Goal: Task Accomplishment & Management: Manage account settings

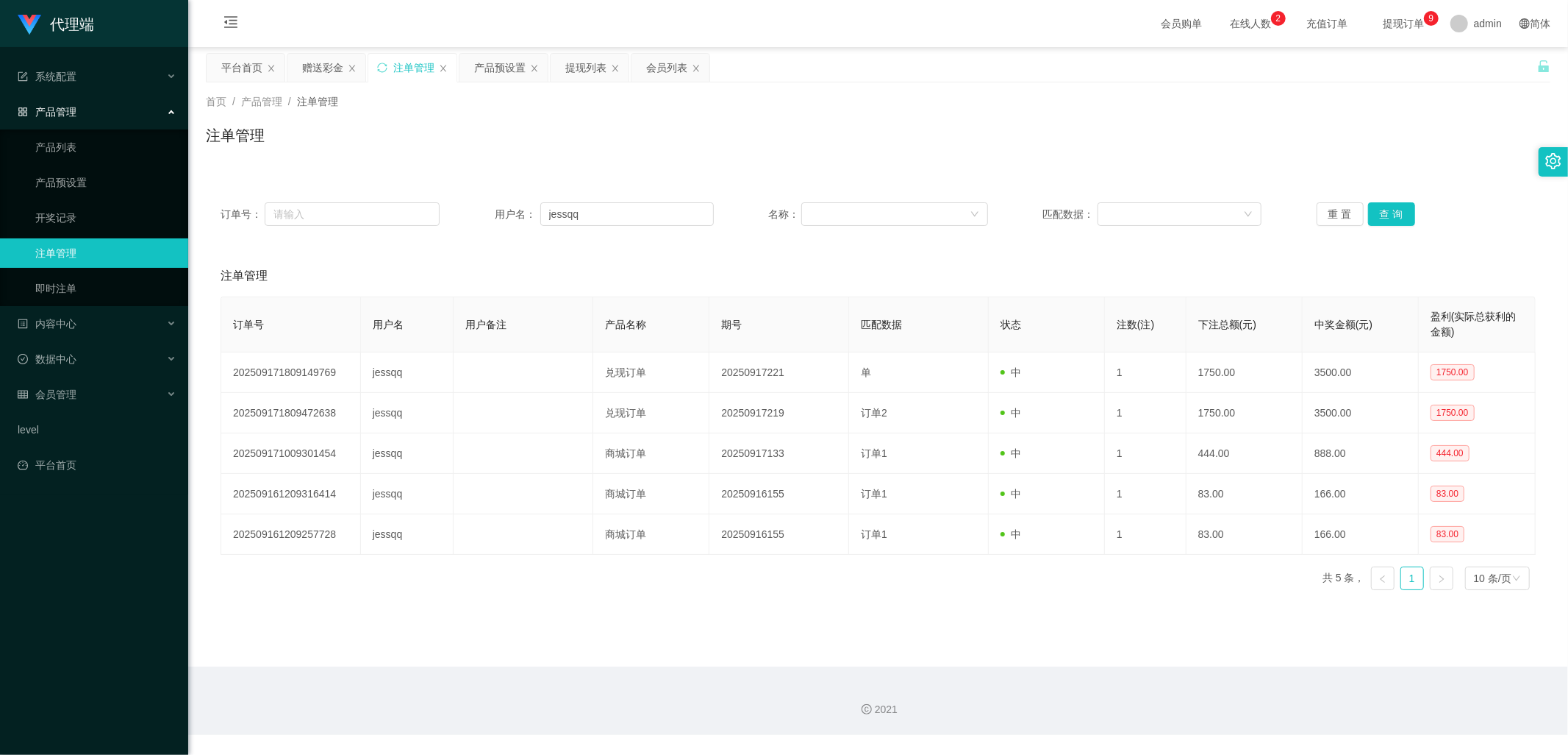
click at [518, 215] on div "用户名： [PERSON_NAME]" at bounding box center [603, 214] width 219 height 23
click at [577, 64] on div "提现列表" at bounding box center [586, 67] width 41 height 28
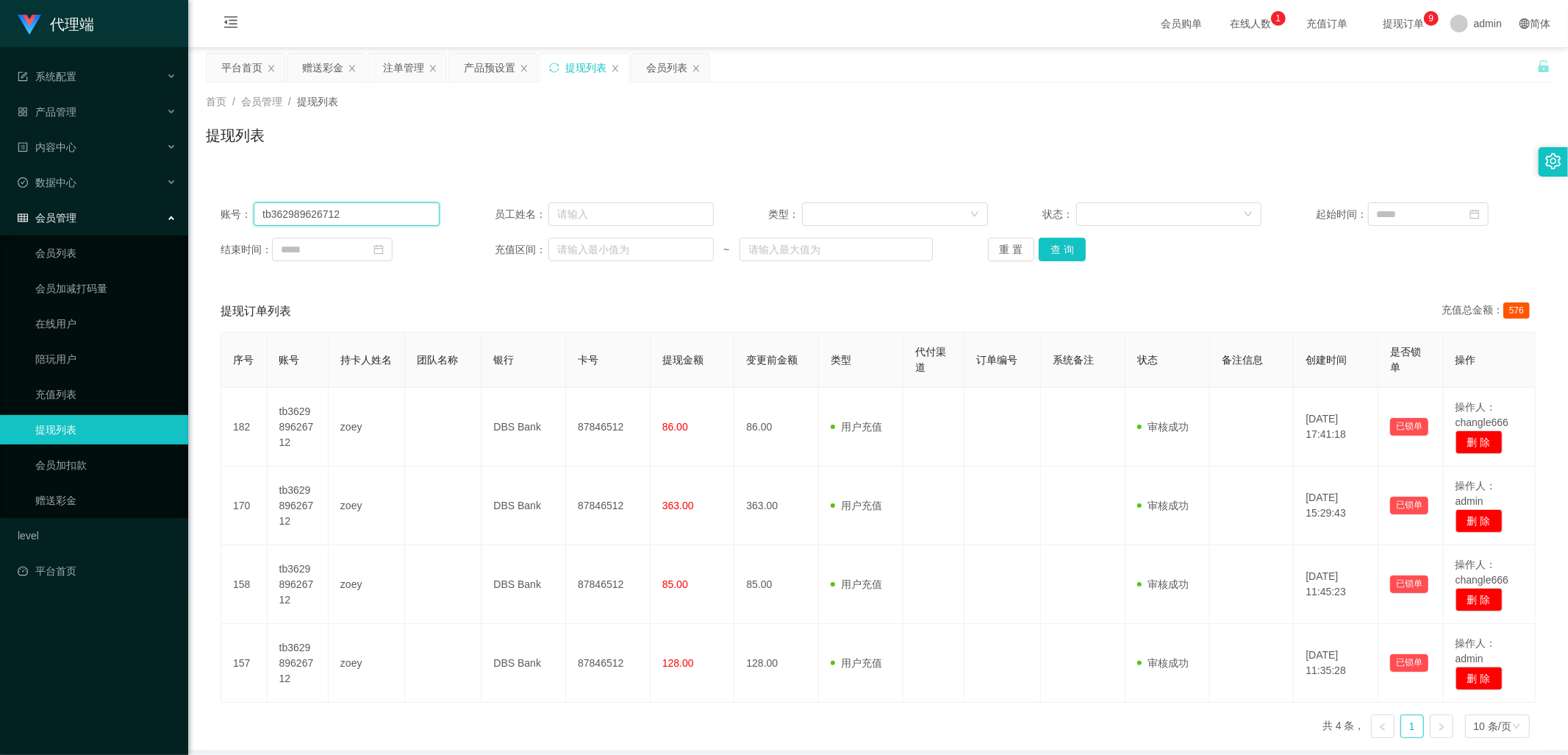
drag, startPoint x: 362, startPoint y: 208, endPoint x: 188, endPoint y: 213, distance: 174.1
click at [188, 213] on main "关闭左侧 关闭右侧 关闭其它 刷新页面 平台首页 赠送彩金 注单管理 产品预设置 提现列表 会员列表 首页 / 会员管理 / 提现列表 / 提现列表 账号： …" at bounding box center [878, 398] width 1380 height 703
paste input "jessqq"
type input "jessqq"
click at [1071, 245] on button "查 询" at bounding box center [1062, 249] width 47 height 23
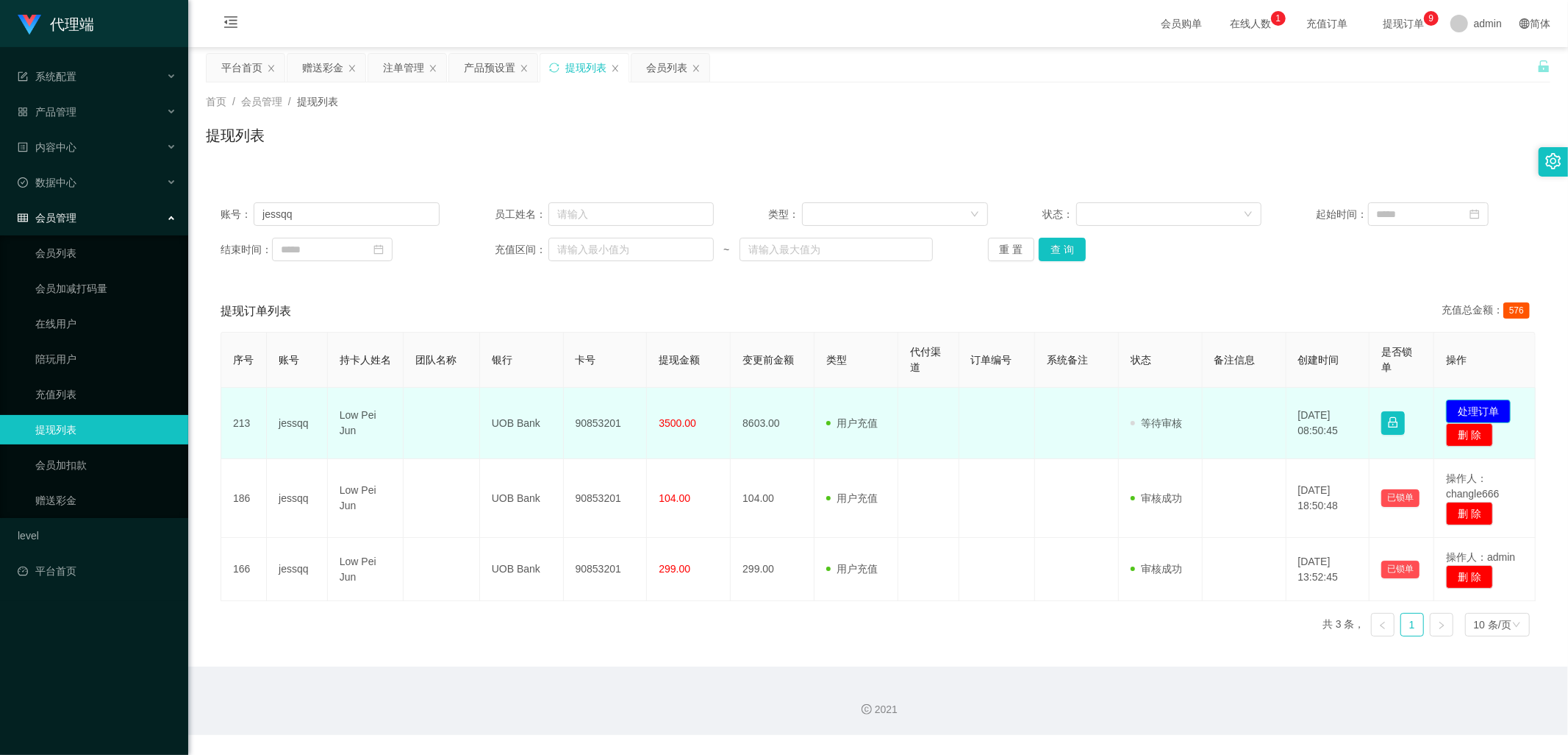
click at [1479, 410] on button "处理订单" at bounding box center [1477, 411] width 65 height 23
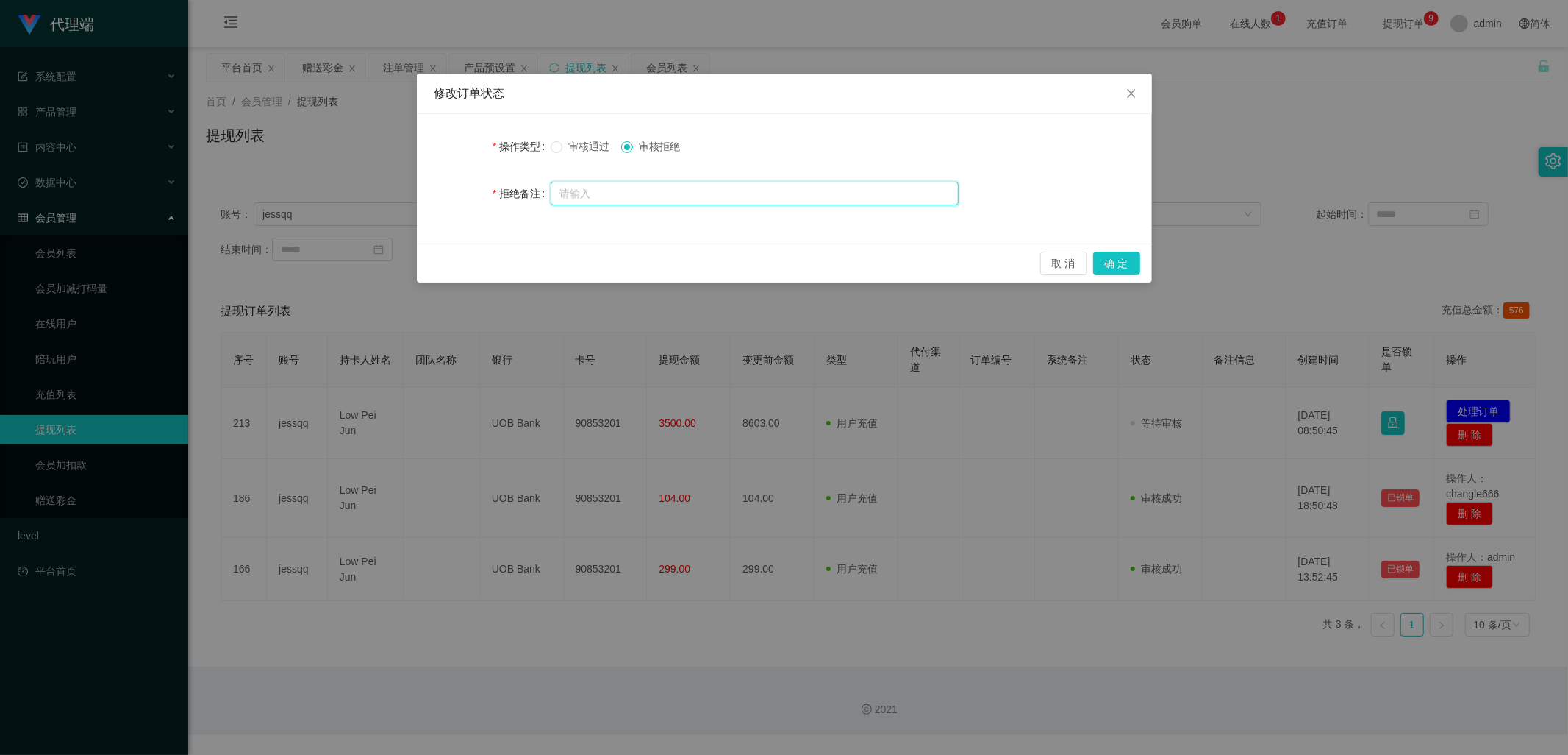
click at [612, 194] on input "text" at bounding box center [754, 193] width 408 height 23
click at [621, 194] on input "由于你的数据错乱，现在暂时无法提现，请等待数据回归正常重新申请。谢谢" at bounding box center [754, 194] width 408 height 23
type input "由于你的数据异常错乱，现在暂时无法提现，请等待数据回归正常重新申请。谢谢"
drag, startPoint x: 1121, startPoint y: 263, endPoint x: 1113, endPoint y: 268, distance: 9.4
click at [1121, 263] on button "确 定" at bounding box center [1116, 263] width 47 height 23
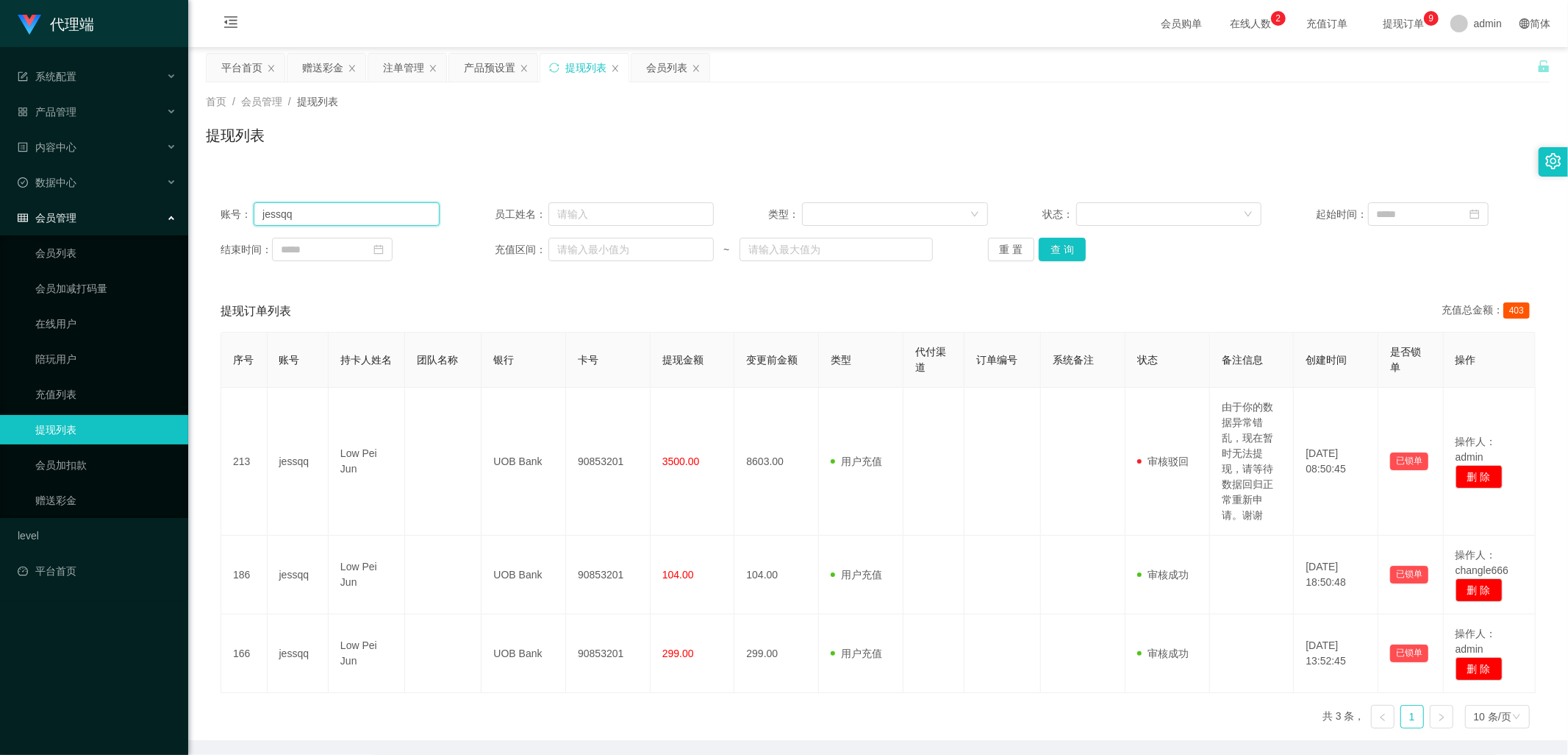
drag, startPoint x: 336, startPoint y: 214, endPoint x: 228, endPoint y: 211, distance: 108.0
click at [228, 211] on div "账号： jessqq" at bounding box center [330, 214] width 219 height 23
